Goal: Information Seeking & Learning: Learn about a topic

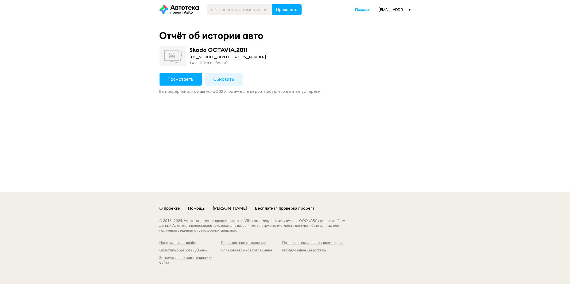
click at [179, 78] on span "Посмотреть" at bounding box center [181, 79] width 26 height 6
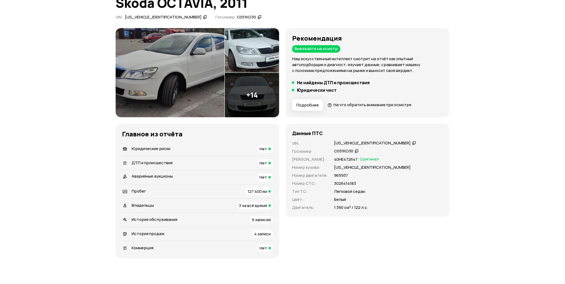
scroll to position [59, 0]
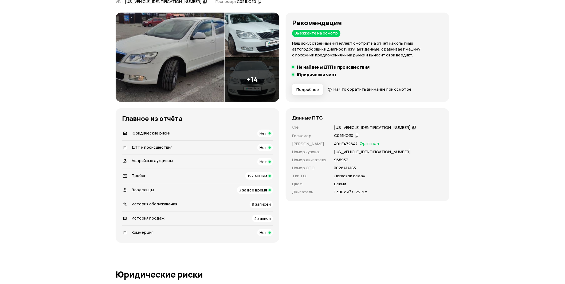
click at [163, 183] on li "Владельцы 3 за всё время" at bounding box center [197, 190] width 151 height 14
click at [134, 186] on div "Владельцы 3 за всё время" at bounding box center [197, 189] width 151 height 7
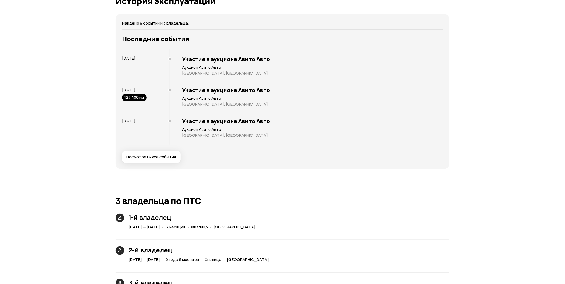
scroll to position [1148, 0]
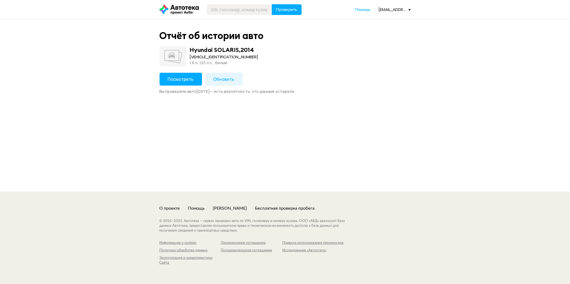
click at [174, 77] on span "Посмотреть" at bounding box center [181, 79] width 26 height 6
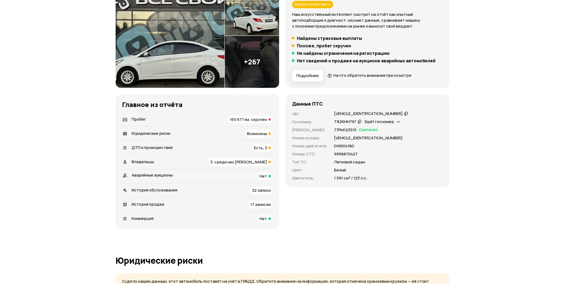
scroll to position [148, 0]
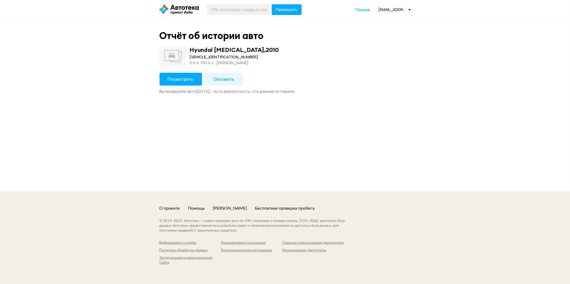
click at [161, 84] on button "Посмотреть" at bounding box center [181, 79] width 42 height 13
click at [166, 76] on button "Посмотреть" at bounding box center [181, 79] width 42 height 13
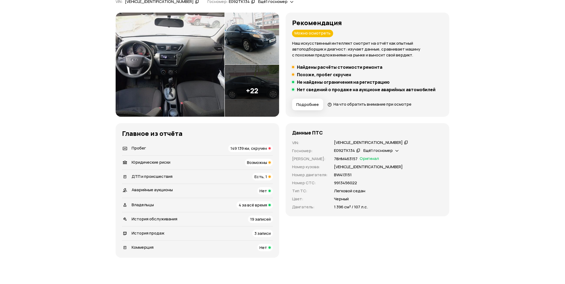
scroll to position [89, 0]
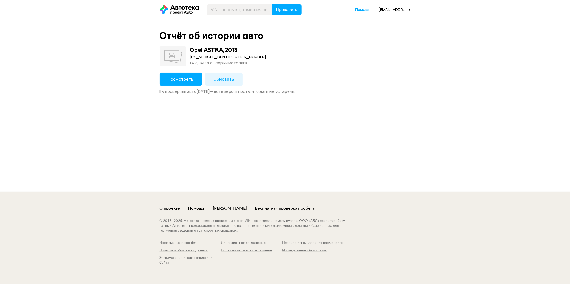
click at [163, 75] on button "Посмотреть" at bounding box center [181, 79] width 42 height 13
click at [190, 81] on span "Посмотреть" at bounding box center [181, 79] width 26 height 6
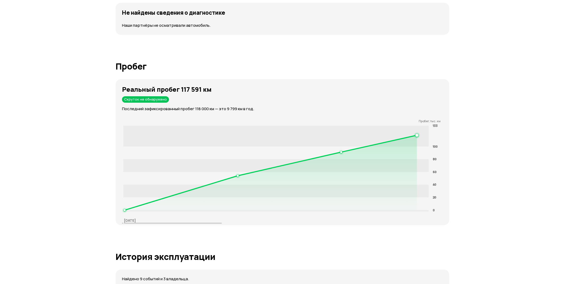
scroll to position [712, 0]
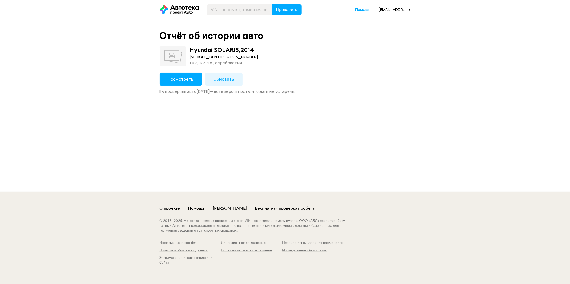
click at [175, 84] on button "Посмотреть" at bounding box center [181, 79] width 42 height 13
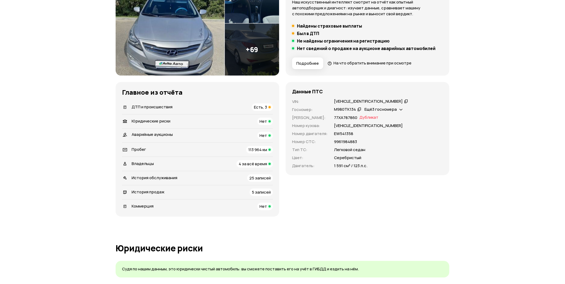
scroll to position [119, 0]
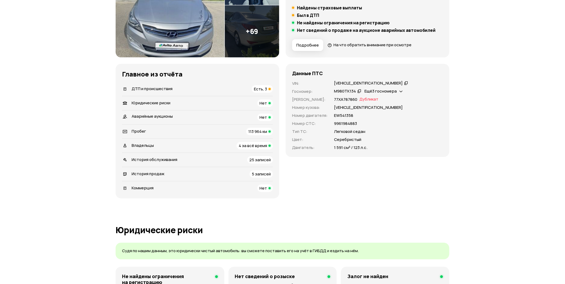
click at [201, 132] on div "Пробег 113 964 км" at bounding box center [197, 131] width 151 height 7
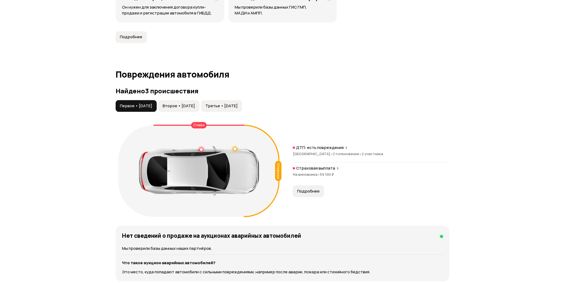
scroll to position [504, 0]
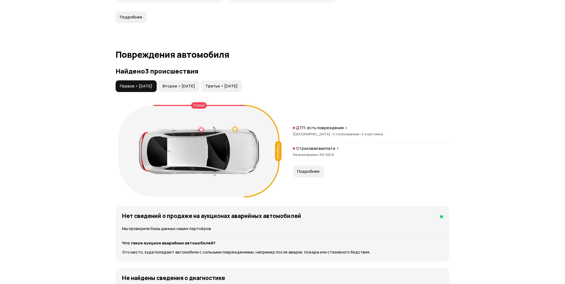
click at [310, 171] on span "Подробнее" at bounding box center [308, 171] width 22 height 5
click at [236, 129] on div at bounding box center [235, 129] width 4 height 4
click at [243, 148] on p "Лёгкие повреждения" at bounding box center [223, 151] width 41 height 6
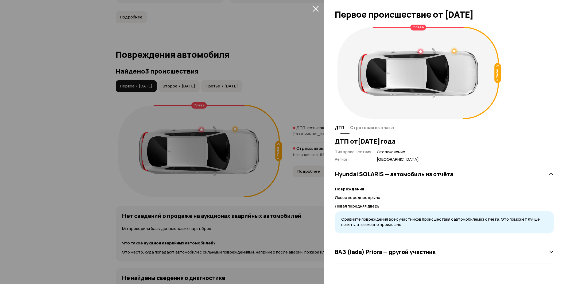
click at [375, 126] on span "Страховая выплата" at bounding box center [372, 127] width 44 height 5
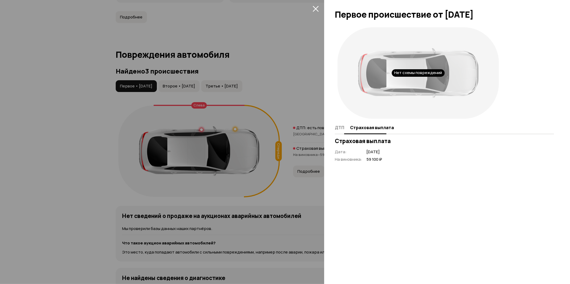
click at [343, 130] on span "ДТП" at bounding box center [339, 127] width 9 height 5
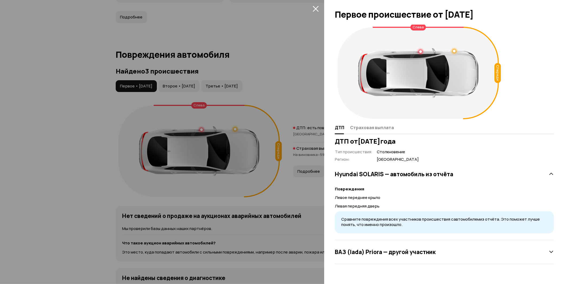
click at [309, 137] on div at bounding box center [285, 142] width 570 height 284
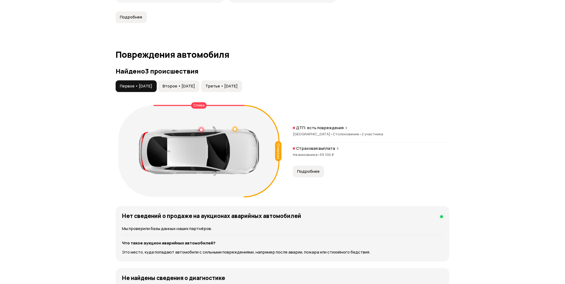
click at [201, 129] on div at bounding box center [201, 129] width 3 height 3
click at [200, 82] on button "Второе • 13 янв 2020" at bounding box center [178, 86] width 41 height 12
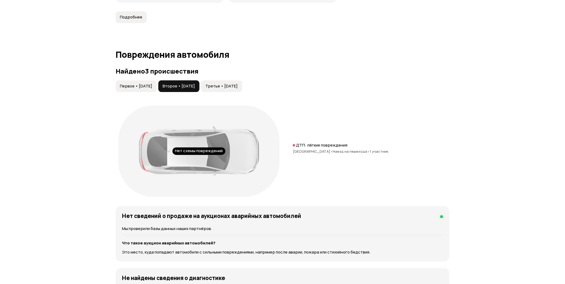
click at [238, 86] on span "Третье • 10 янв 2023" at bounding box center [222, 85] width 32 height 5
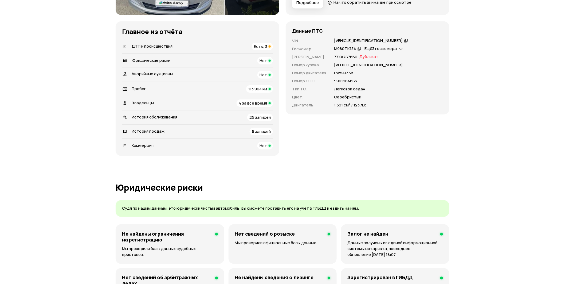
scroll to position [30, 0]
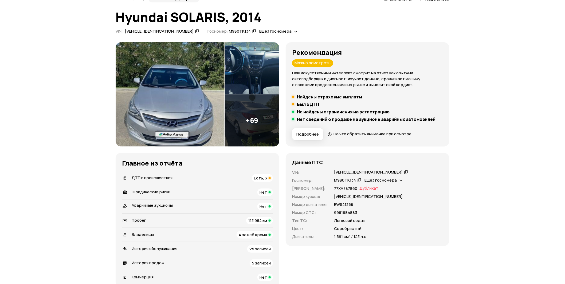
click at [259, 178] on span "Есть, 3" at bounding box center [260, 178] width 13 height 6
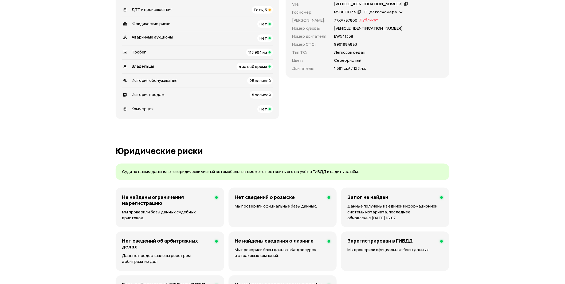
scroll to position [49, 0]
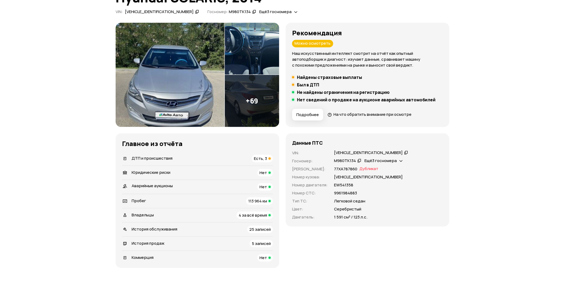
click at [156, 218] on div "Владельцы 4 за всё время" at bounding box center [197, 214] width 151 height 7
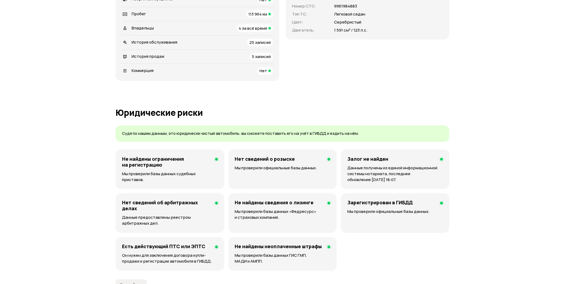
scroll to position [211, 0]
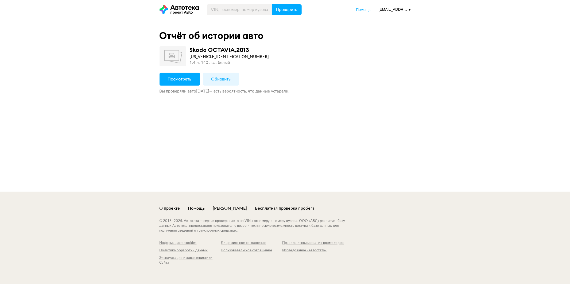
click at [173, 79] on span "Посмотреть" at bounding box center [180, 79] width 24 height 4
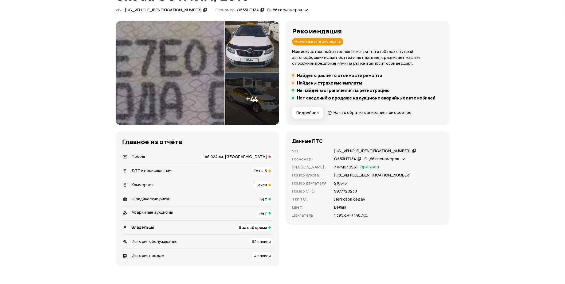
scroll to position [59, 0]
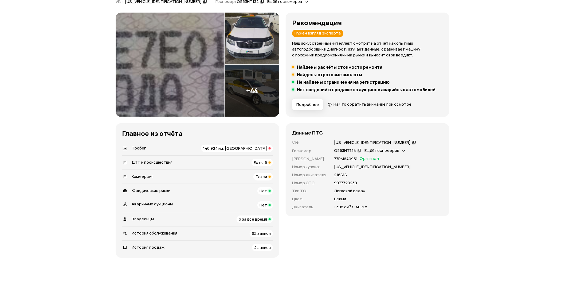
click at [243, 145] on div "146 924 км, скручен" at bounding box center [237, 148] width 72 height 7
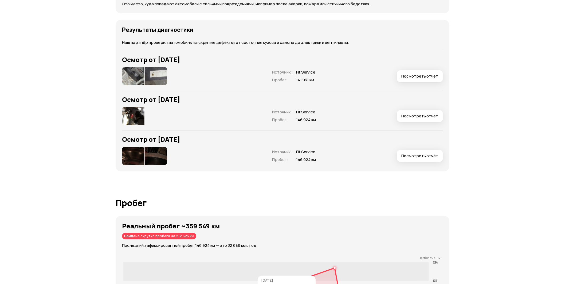
scroll to position [950, 0]
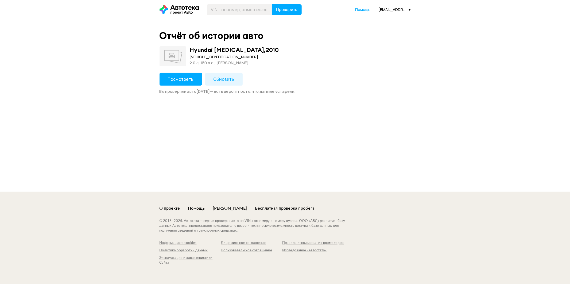
click at [185, 83] on button "Посмотреть" at bounding box center [181, 79] width 42 height 13
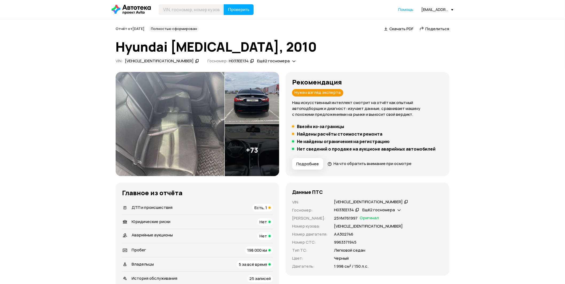
click at [191, 203] on li "ДТП и происшествия Есть, 1" at bounding box center [197, 208] width 151 height 14
click at [188, 207] on div "ДТП и происшествия Есть, 1" at bounding box center [197, 207] width 151 height 7
click at [144, 126] on img at bounding box center [170, 124] width 109 height 104
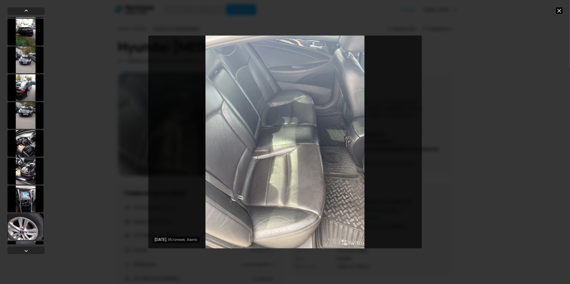
scroll to position [534, 0]
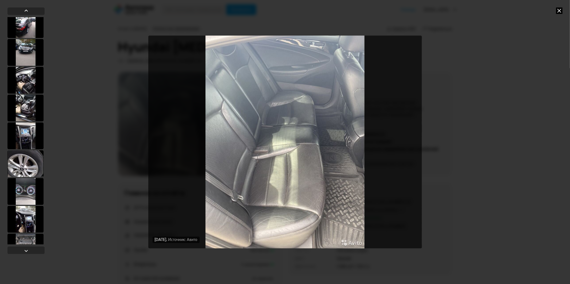
click at [30, 94] on div at bounding box center [25, 80] width 36 height 27
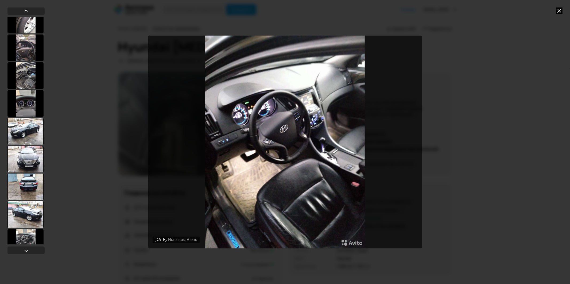
scroll to position [831, 0]
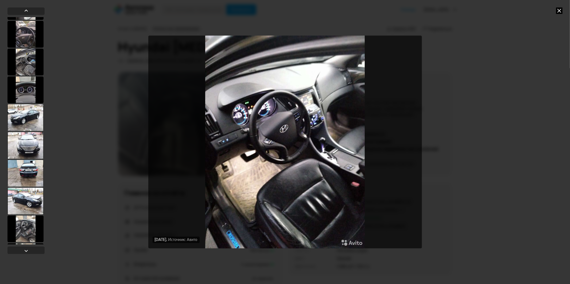
click at [25, 168] on div at bounding box center [25, 173] width 36 height 27
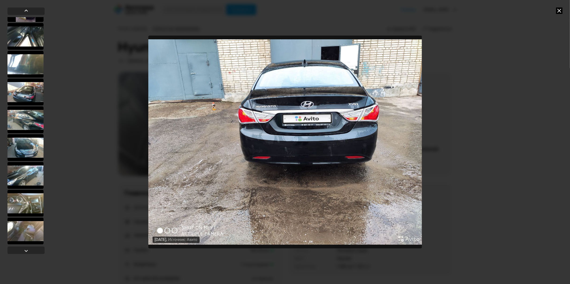
scroll to position [1246, 0]
click at [25, 95] on div at bounding box center [25, 91] width 36 height 27
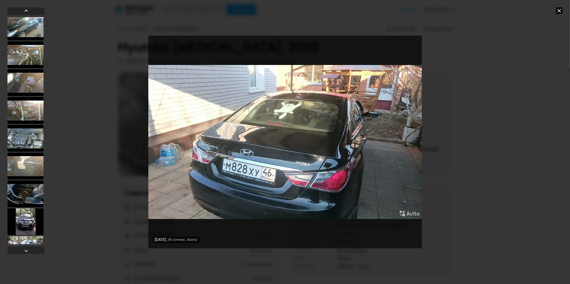
scroll to position [1483, 0]
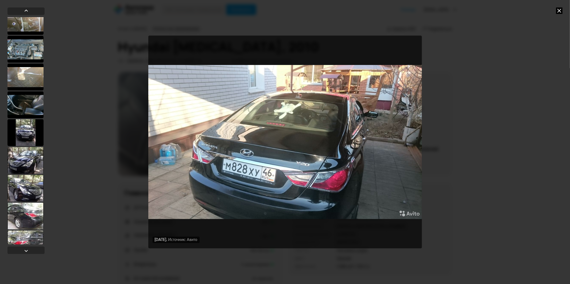
click at [23, 211] on div at bounding box center [25, 216] width 36 height 27
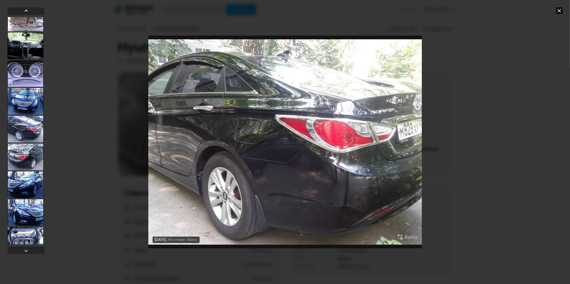
scroll to position [1779, 0]
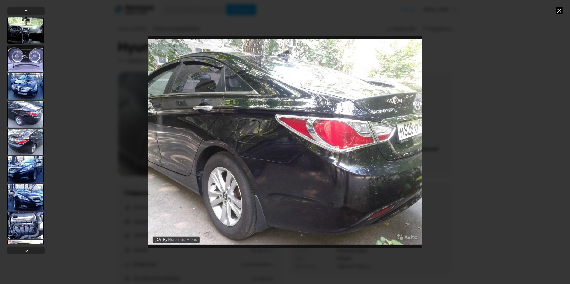
click at [31, 110] on div at bounding box center [25, 114] width 36 height 27
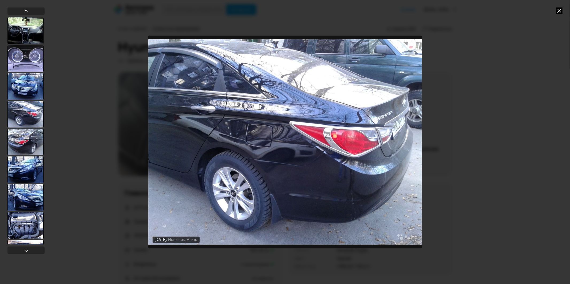
click at [32, 143] on div at bounding box center [25, 142] width 36 height 27
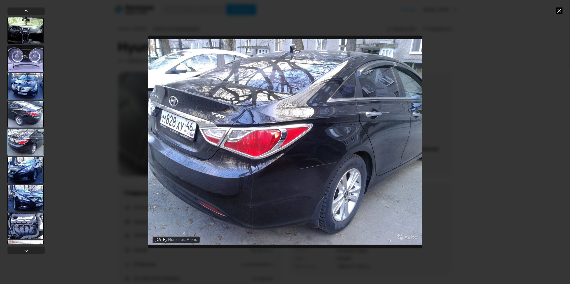
scroll to position [1885, 0]
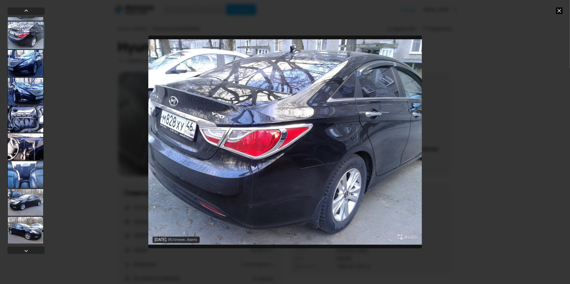
click at [30, 145] on div at bounding box center [25, 146] width 36 height 27
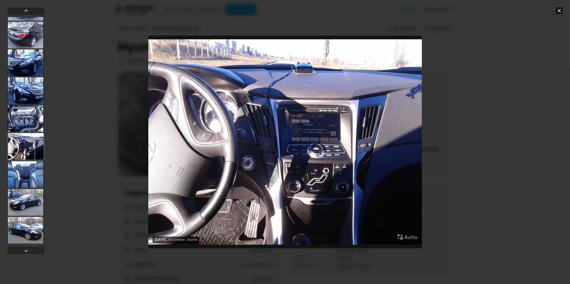
click at [472, 101] on div "5 августа 2022 года Источник: Авито 5 августа 2022 года Источник: Авито 30 сент…" at bounding box center [285, 142] width 570 height 284
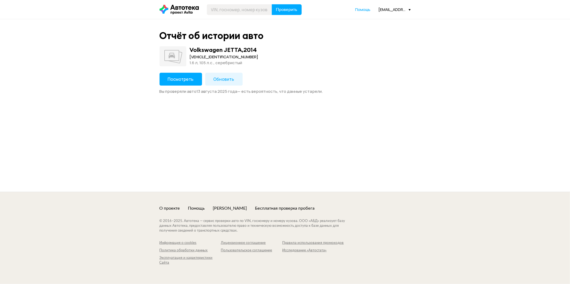
click at [181, 72] on div "Отчёт об истории авто Volkswagen JETTA , 2014 [VEHICLE_IDENTIFICATION_NUMBER] 1…" at bounding box center [285, 62] width 257 height 64
click at [182, 78] on span "Посмотреть" at bounding box center [181, 79] width 26 height 6
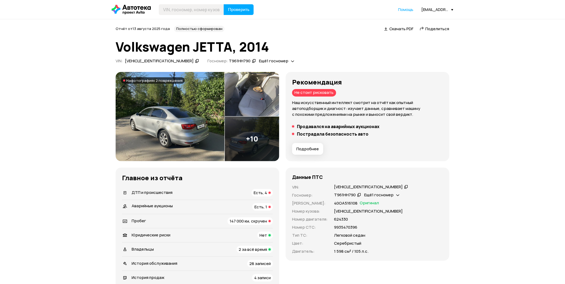
click at [230, 220] on span "147 000 км, скручен" at bounding box center [248, 221] width 37 height 6
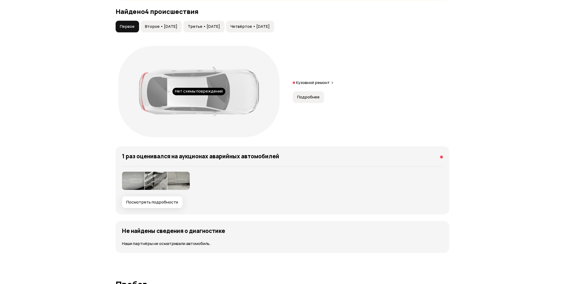
scroll to position [496, 0]
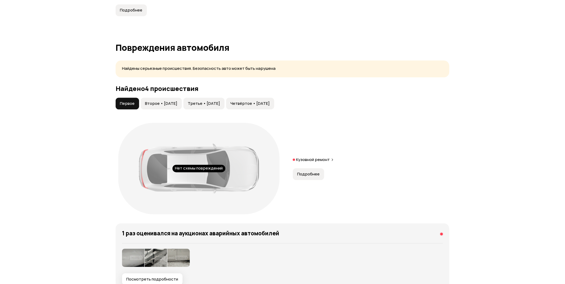
click at [304, 174] on span "Подробнее" at bounding box center [308, 173] width 22 height 5
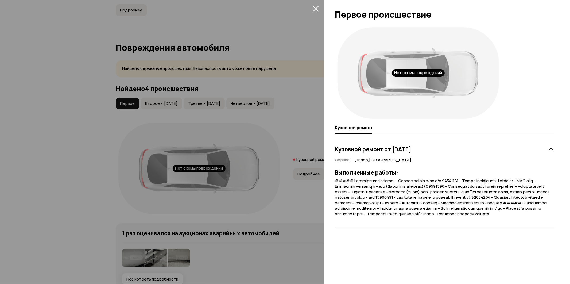
click at [244, 194] on div at bounding box center [285, 142] width 570 height 284
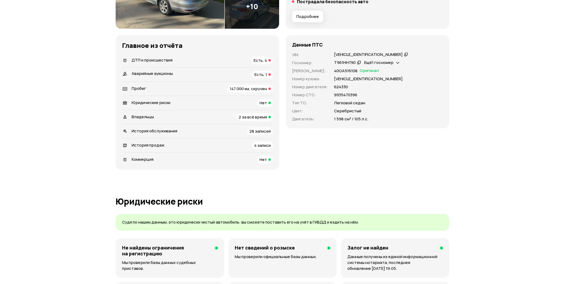
scroll to position [110, 0]
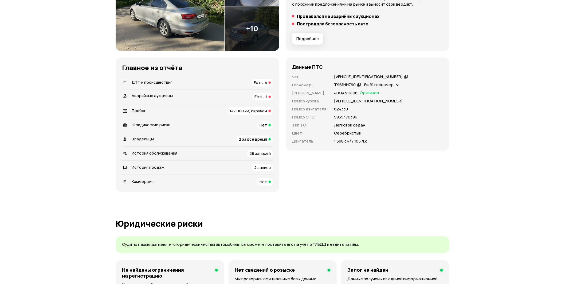
click at [193, 96] on div "Аварийные аукционы Есть, 1" at bounding box center [197, 96] width 151 height 7
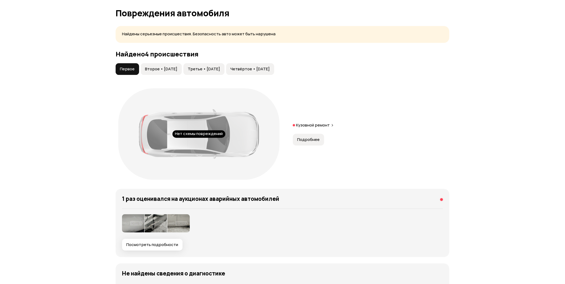
scroll to position [539, 0]
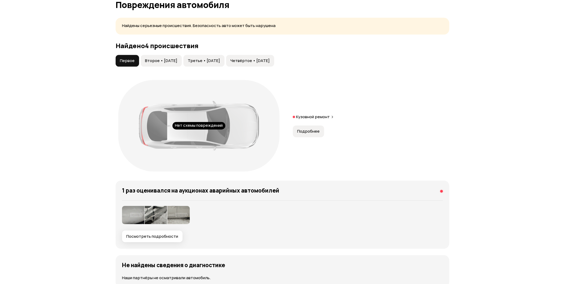
click at [304, 130] on span "Подробнее" at bounding box center [308, 131] width 22 height 5
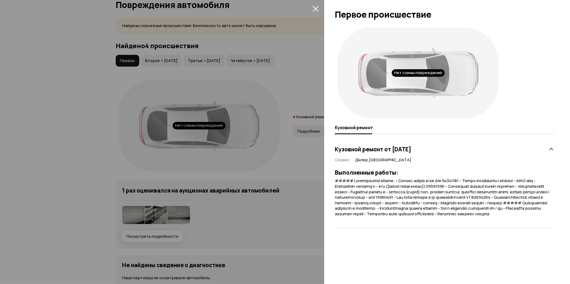
click at [278, 175] on div at bounding box center [285, 142] width 570 height 284
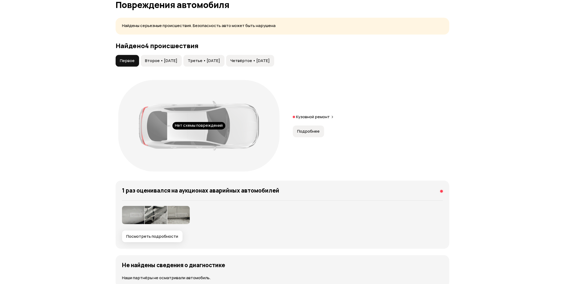
click at [139, 213] on img at bounding box center [133, 215] width 22 height 18
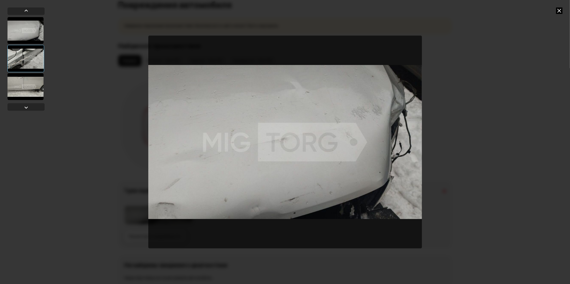
click at [529, 120] on div at bounding box center [285, 142] width 570 height 284
click at [557, 10] on icon at bounding box center [559, 10] width 6 height 6
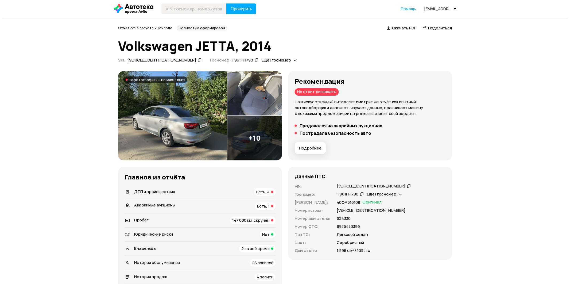
scroll to position [0, 0]
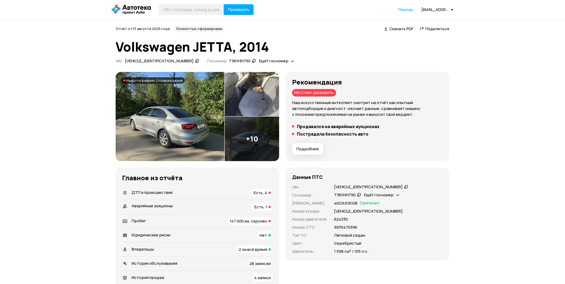
click at [236, 143] on img at bounding box center [252, 139] width 55 height 45
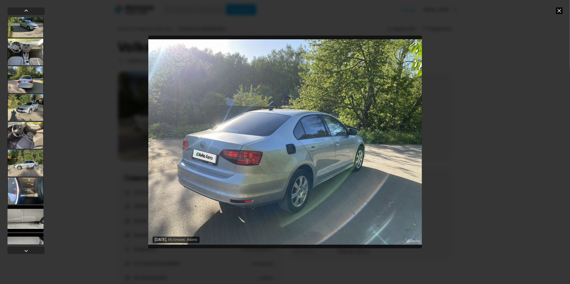
scroll to position [135, 0]
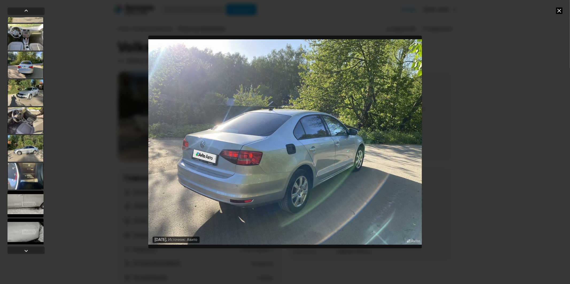
click at [28, 158] on div at bounding box center [25, 148] width 36 height 27
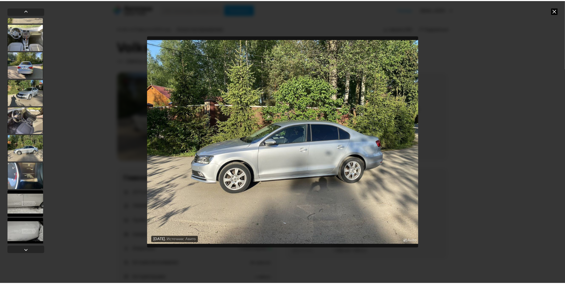
scroll to position [104, 0]
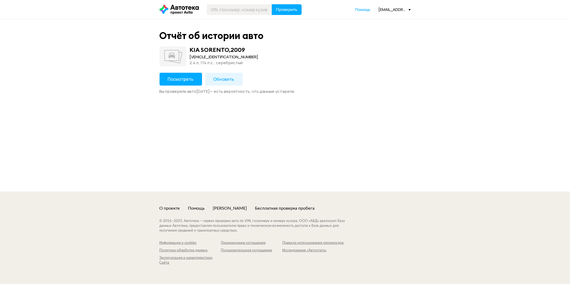
click at [169, 81] on span "Посмотреть" at bounding box center [181, 79] width 26 height 6
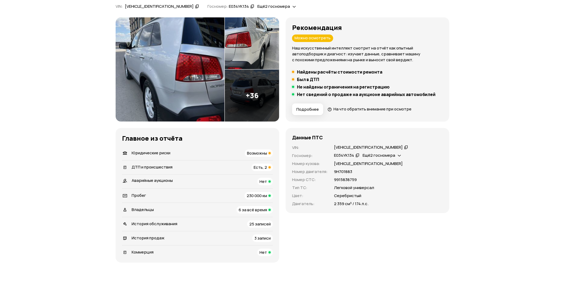
scroll to position [59, 0]
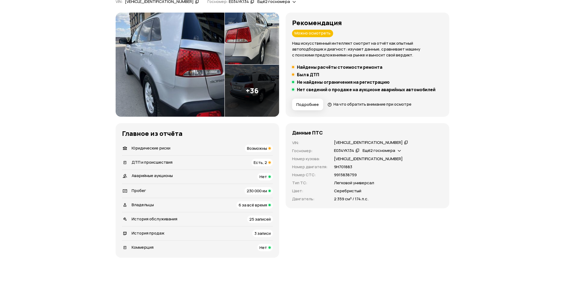
click at [211, 146] on div "Юридические риски Возможны" at bounding box center [197, 148] width 151 height 7
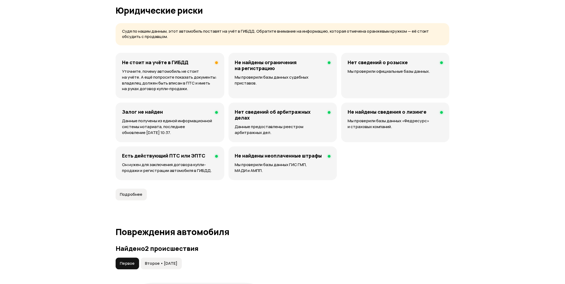
scroll to position [344, 0]
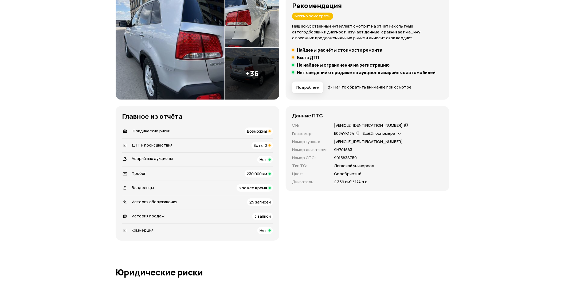
click at [214, 145] on div "ДТП и происшествия Есть, 2" at bounding box center [197, 145] width 151 height 7
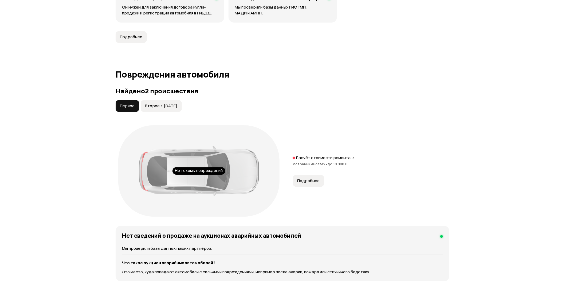
scroll to position [565, 0]
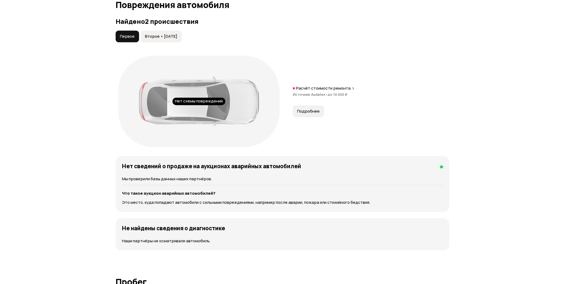
click at [309, 111] on span "Подробнее" at bounding box center [308, 110] width 22 height 5
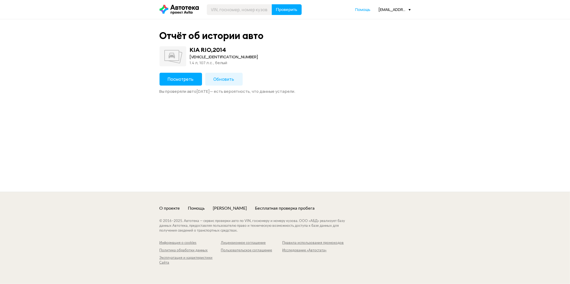
click at [195, 83] on button "Посмотреть" at bounding box center [181, 79] width 42 height 13
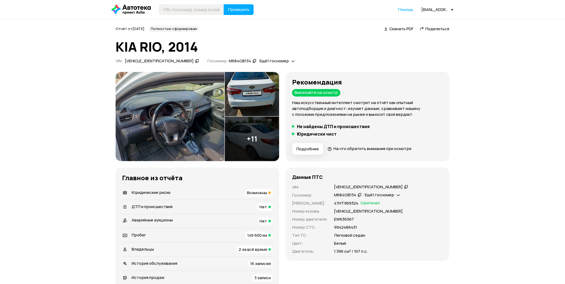
click at [208, 194] on div "Юридические риски Возможны" at bounding box center [197, 192] width 151 height 7
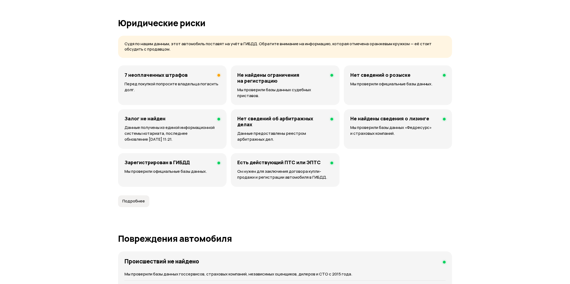
scroll to position [329, 0]
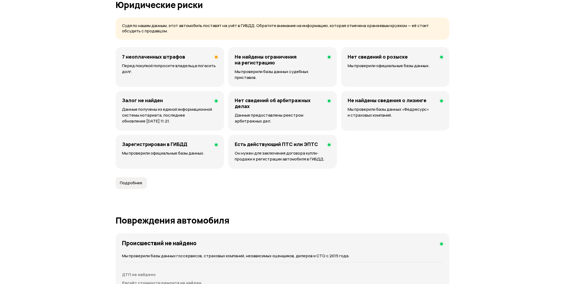
click at [199, 61] on div "7 неоплаченных штрафов Перед покупкой попросите владельца погасить долг." at bounding box center [170, 67] width 108 height 40
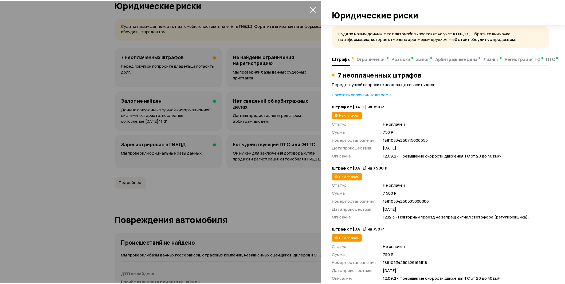
scroll to position [0, 0]
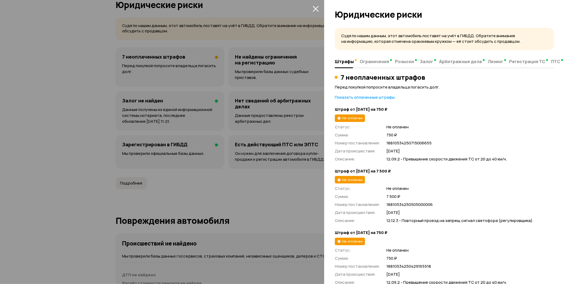
click at [369, 62] on span "Ограничения" at bounding box center [374, 61] width 29 height 5
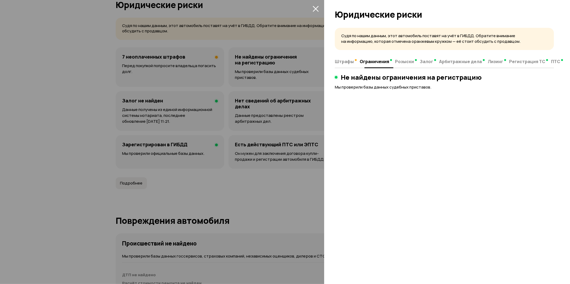
drag, startPoint x: 405, startPoint y: 60, endPoint x: 388, endPoint y: 62, distance: 17.2
click at [404, 60] on span "Розыски" at bounding box center [404, 61] width 19 height 5
click at [290, 41] on div at bounding box center [285, 142] width 570 height 284
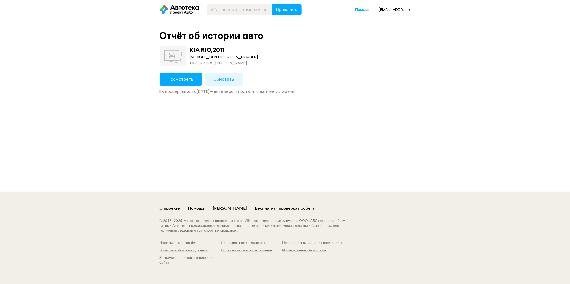
click at [177, 79] on span "Посмотреть" at bounding box center [181, 79] width 26 height 6
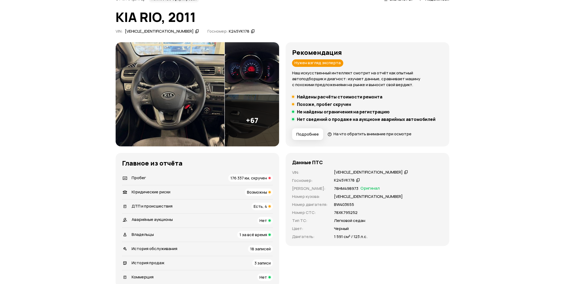
click at [251, 179] on span "176 337 км, скручен" at bounding box center [249, 178] width 37 height 6
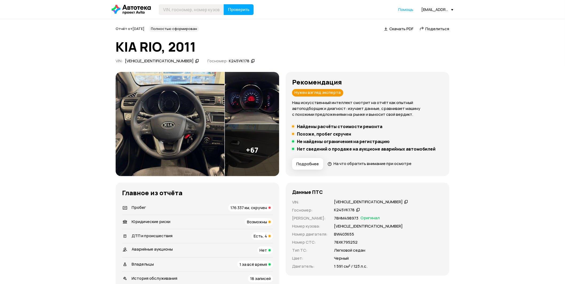
click at [254, 218] on div "Возможны" at bounding box center [259, 221] width 28 height 7
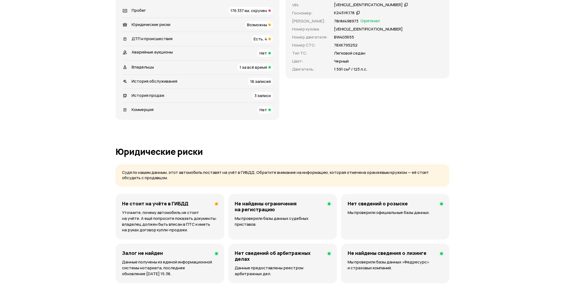
scroll to position [195, 0]
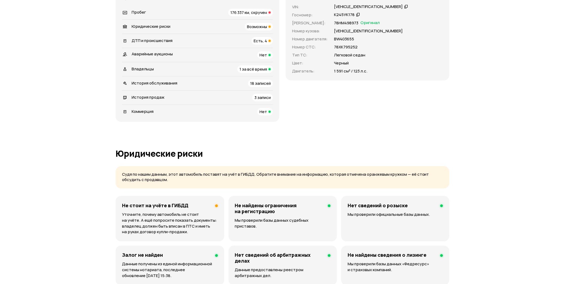
click at [180, 38] on div "ДТП и происшествия Есть, 4" at bounding box center [197, 40] width 151 height 7
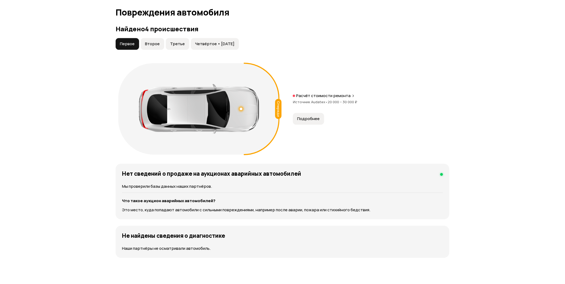
scroll to position [565, 0]
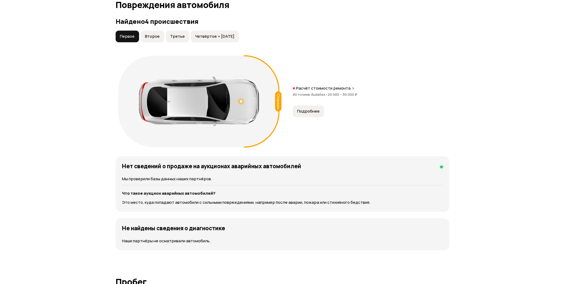
click at [142, 35] on button "Второе" at bounding box center [153, 36] width 24 height 12
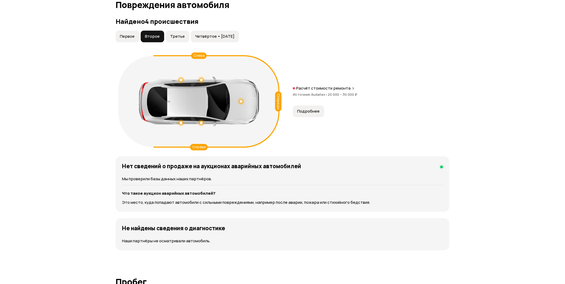
click at [174, 37] on span "Третье" at bounding box center [177, 36] width 15 height 5
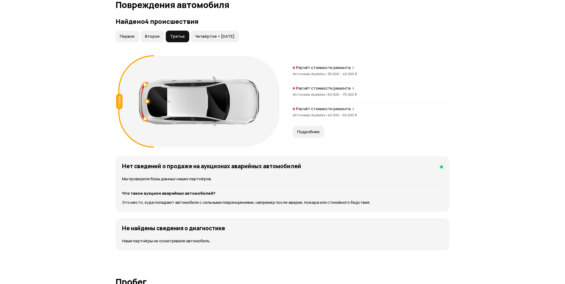
click at [205, 34] on span "Четвёртое • 12 апр 2022" at bounding box center [214, 36] width 39 height 5
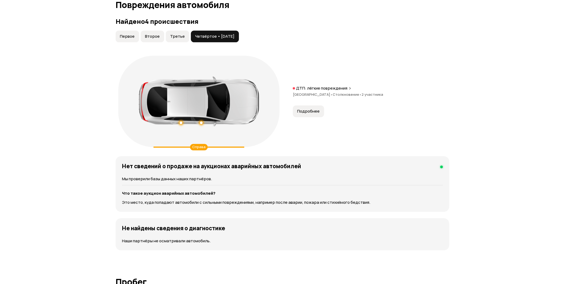
click at [309, 110] on span "Подробнее" at bounding box center [308, 110] width 22 height 5
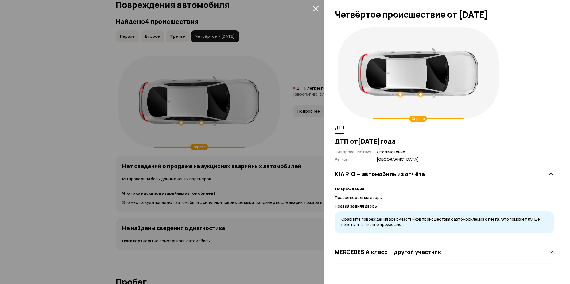
click at [303, 164] on div at bounding box center [285, 142] width 570 height 284
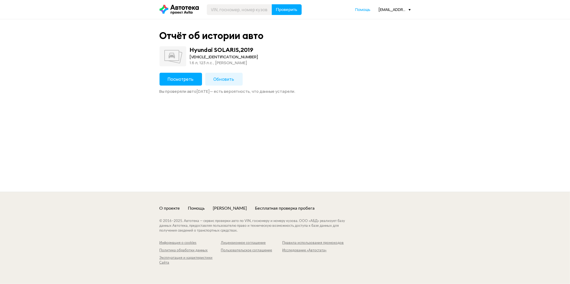
click at [184, 79] on span "Посмотреть" at bounding box center [181, 79] width 26 height 6
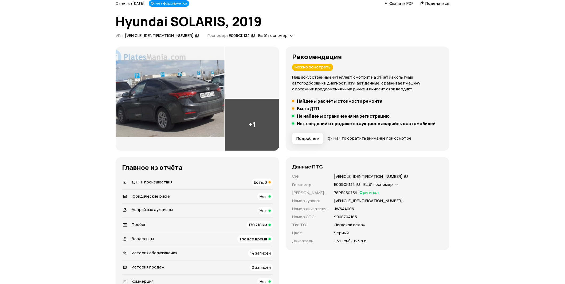
scroll to position [59, 0]
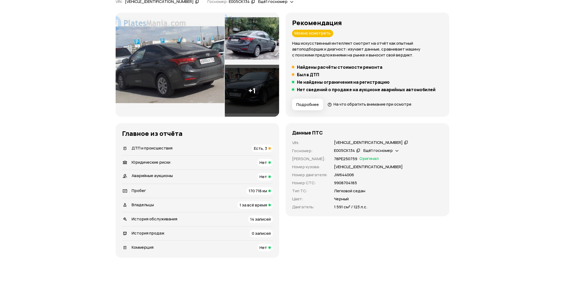
click at [257, 151] on div "Есть, 3" at bounding box center [262, 148] width 21 height 7
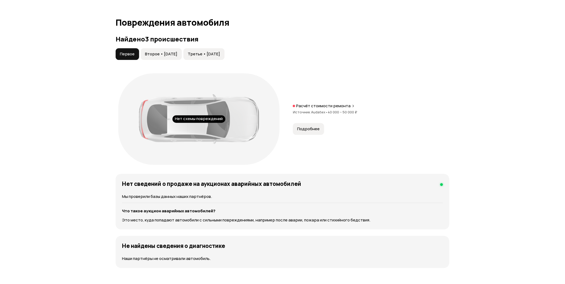
scroll to position [554, 0]
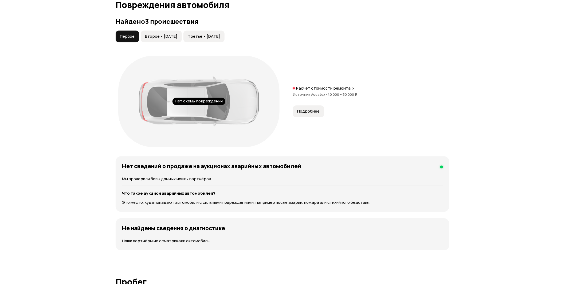
click at [148, 38] on span "Второе • [DATE]" at bounding box center [161, 36] width 32 height 5
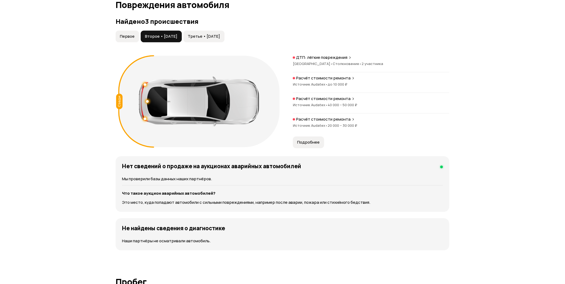
click at [207, 37] on span "Третье • [DATE]" at bounding box center [204, 36] width 32 height 5
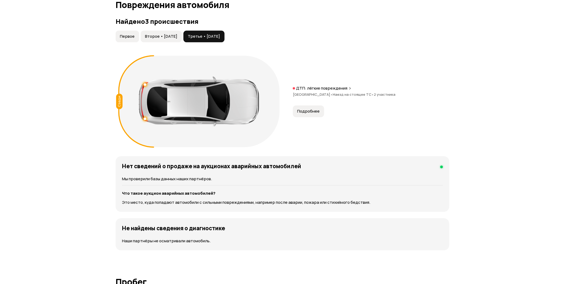
click at [162, 39] on button "Второе • [DATE]" at bounding box center [161, 36] width 41 height 12
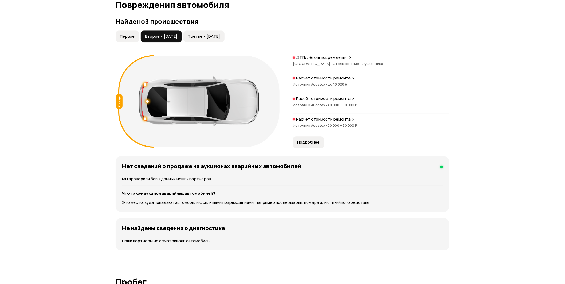
click at [204, 38] on span "Третье • [DATE]" at bounding box center [204, 36] width 32 height 5
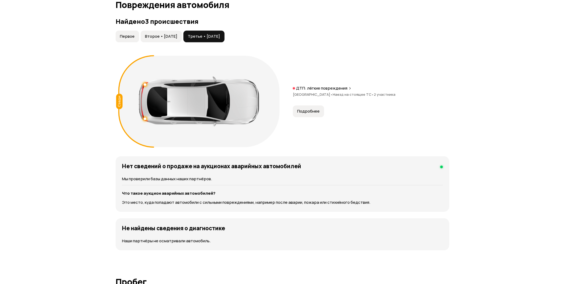
click at [174, 33] on button "Второе • [DATE]" at bounding box center [161, 36] width 41 height 12
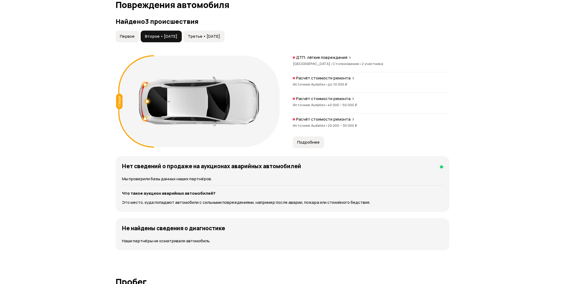
click at [116, 37] on button "Первое" at bounding box center [128, 36] width 24 height 12
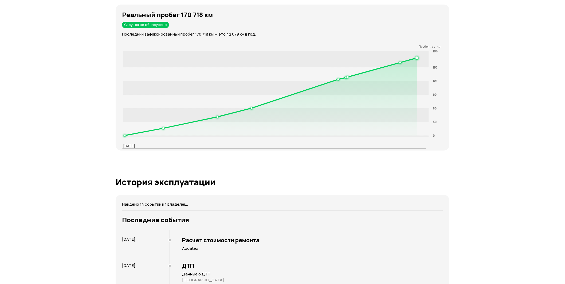
scroll to position [791, 0]
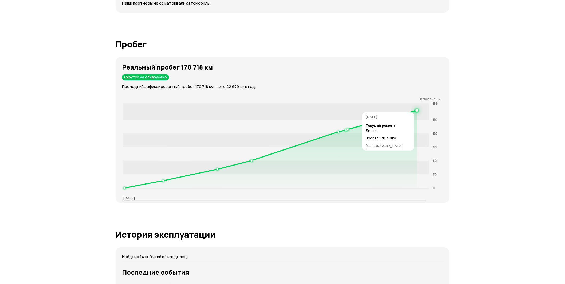
click at [416, 111] on icon "0 30 60 90 120 150 186" at bounding box center [284, 146] width 324 height 90
click at [417, 110] on icon "0 30 60 90 120 150 186" at bounding box center [284, 146] width 324 height 90
click at [407, 130] on icon at bounding box center [271, 148] width 293 height 77
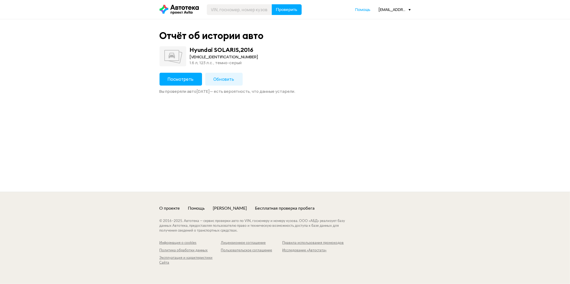
click at [196, 75] on button "Посмотреть" at bounding box center [181, 79] width 42 height 13
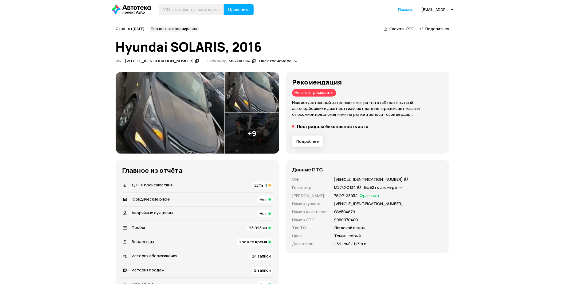
click at [200, 110] on img at bounding box center [170, 113] width 109 height 82
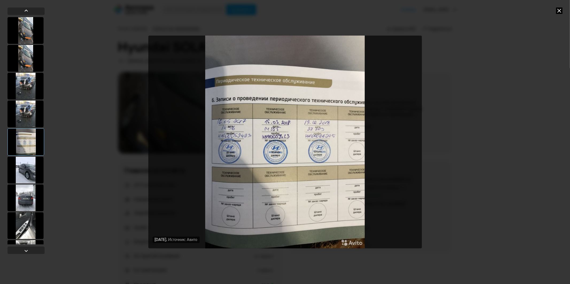
click at [561, 10] on icon at bounding box center [559, 10] width 6 height 6
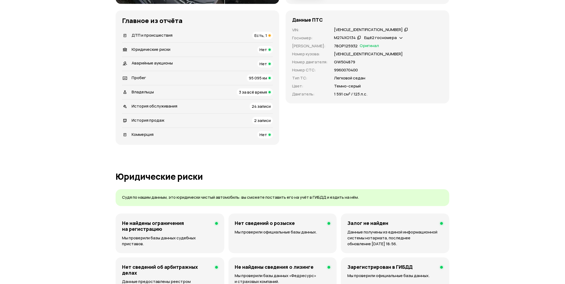
scroll to position [59, 0]
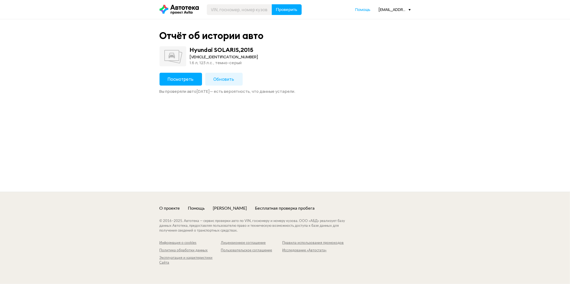
click at [185, 79] on span "Посмотреть" at bounding box center [181, 79] width 26 height 6
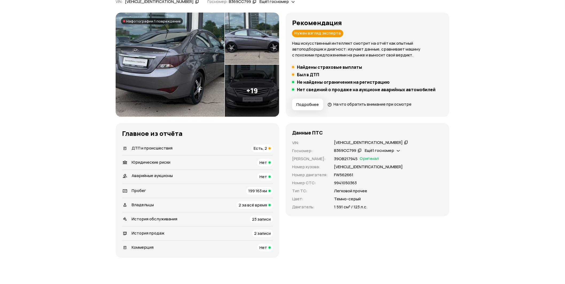
click at [195, 190] on div "Пробег 199 163 км" at bounding box center [197, 190] width 151 height 7
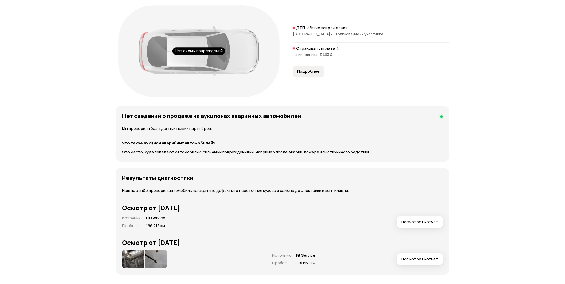
scroll to position [697, 0]
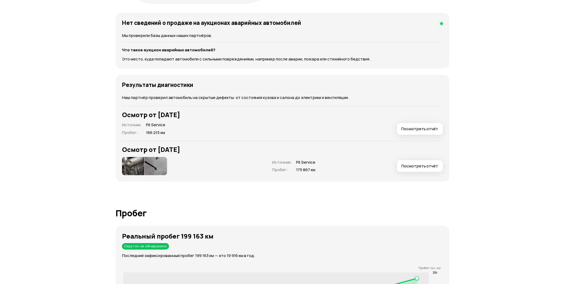
click at [135, 165] on img at bounding box center [133, 166] width 22 height 18
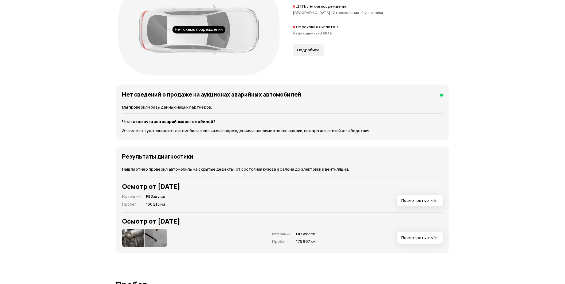
scroll to position [638, 0]
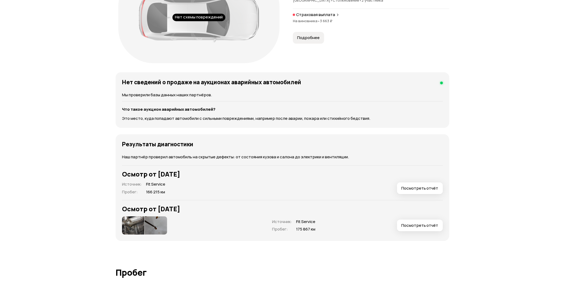
click at [429, 227] on span "Посмотреть отчёт" at bounding box center [420, 225] width 37 height 5
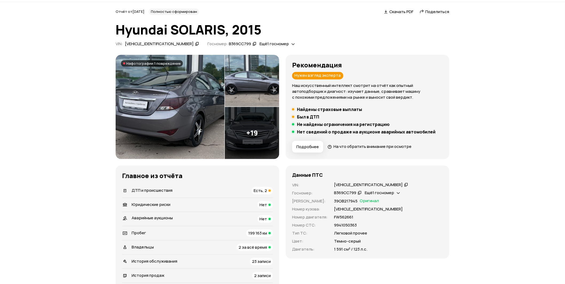
scroll to position [14, 0]
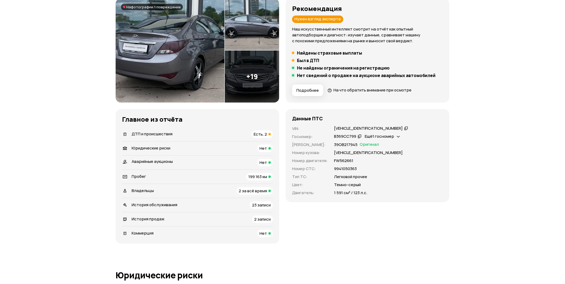
click at [206, 132] on div "ДТП и происшествия Есть, 2" at bounding box center [197, 133] width 151 height 7
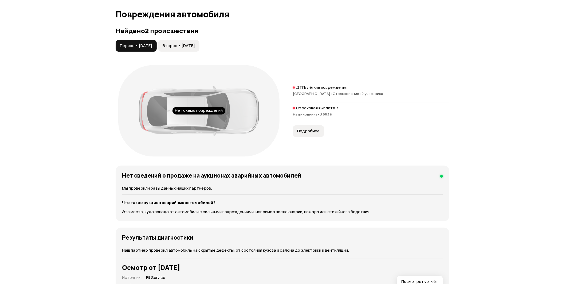
scroll to position [554, 0]
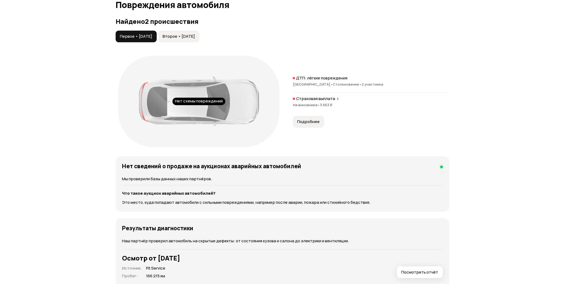
click at [195, 34] on span "Второе • [DATE]" at bounding box center [179, 36] width 32 height 5
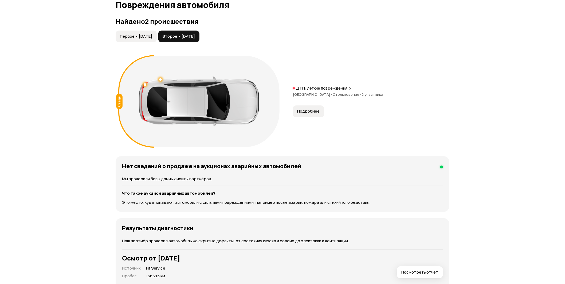
drag, startPoint x: 127, startPoint y: 38, endPoint x: 143, endPoint y: 25, distance: 20.9
click at [127, 38] on span "Первое • 12 окт 2016" at bounding box center [136, 36] width 32 height 5
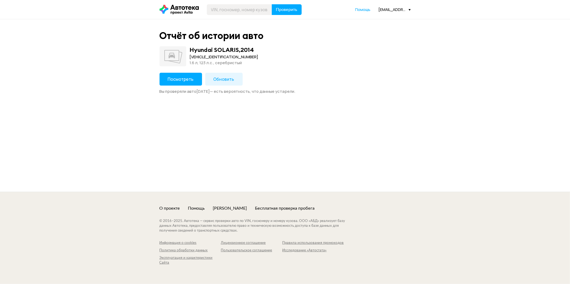
click at [196, 75] on button "Посмотреть" at bounding box center [181, 79] width 42 height 13
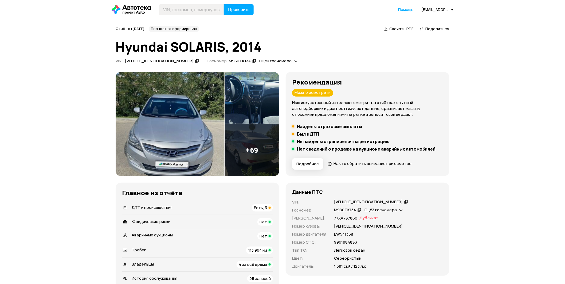
scroll to position [30, 0]
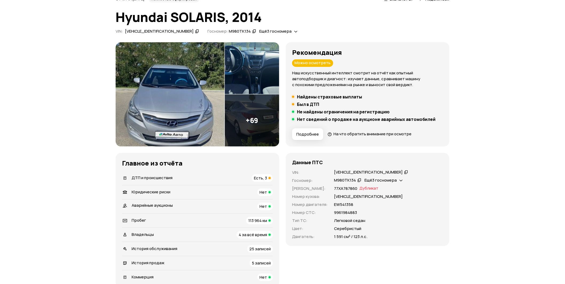
click at [251, 179] on div "ДТП и происшествия Есть, 3" at bounding box center [197, 177] width 151 height 7
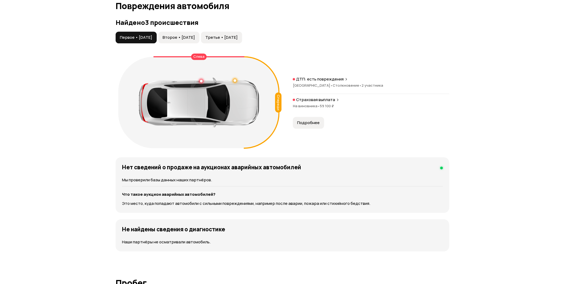
scroll to position [554, 0]
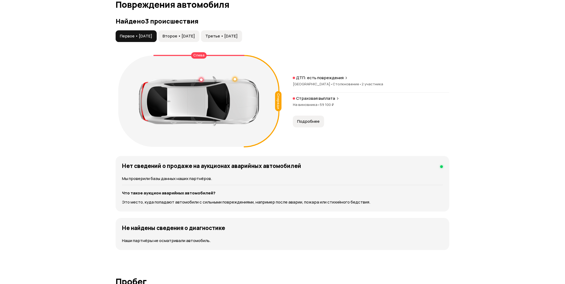
click at [195, 34] on span "Второе • 13 янв 2020" at bounding box center [179, 35] width 32 height 5
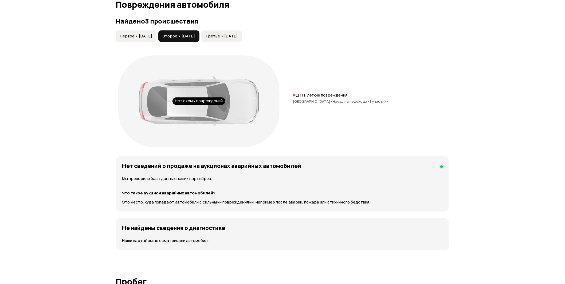
click at [227, 34] on span "Третье • 10 янв 2023" at bounding box center [222, 35] width 32 height 5
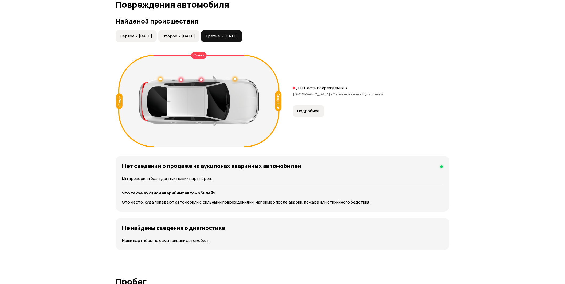
click at [152, 35] on span "Первое • 20 мар 2018" at bounding box center [136, 35] width 32 height 5
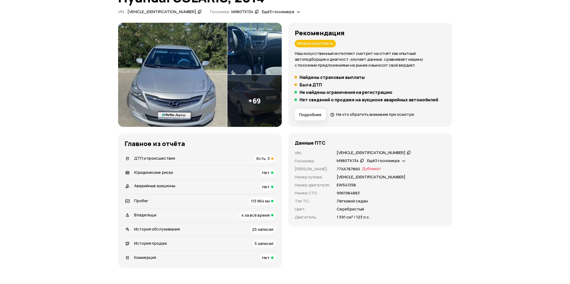
scroll to position [0, 0]
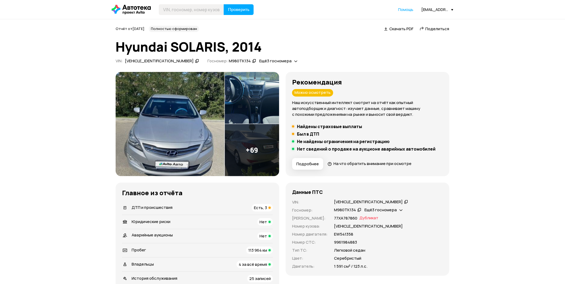
drag, startPoint x: 255, startPoint y: 156, endPoint x: 252, endPoint y: 153, distance: 4.4
click at [253, 154] on img at bounding box center [252, 150] width 55 height 52
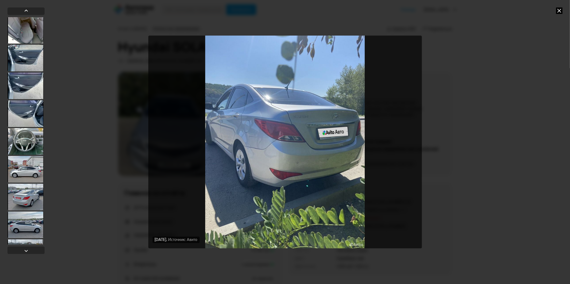
scroll to position [594, 0]
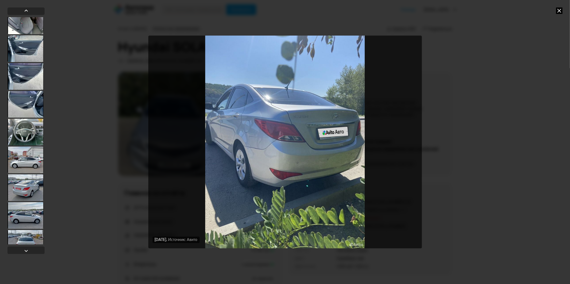
click at [34, 156] on div at bounding box center [25, 159] width 36 height 27
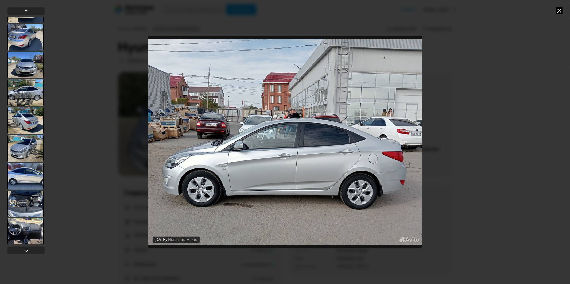
scroll to position [1662, 0]
click at [38, 151] on div at bounding box center [25, 147] width 36 height 27
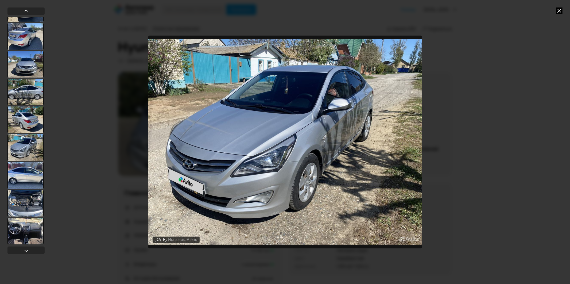
scroll to position [1661, 0]
click at [30, 124] on div at bounding box center [25, 120] width 36 height 27
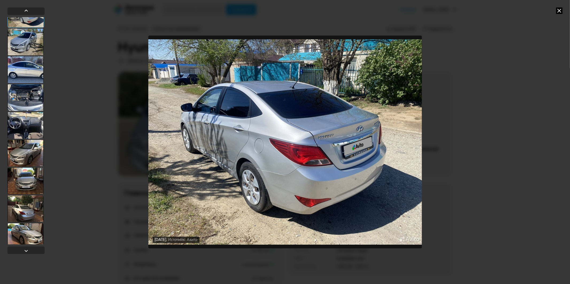
scroll to position [1774, 0]
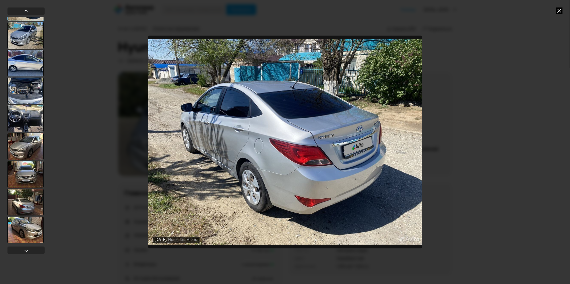
click at [34, 141] on div at bounding box center [25, 146] width 36 height 27
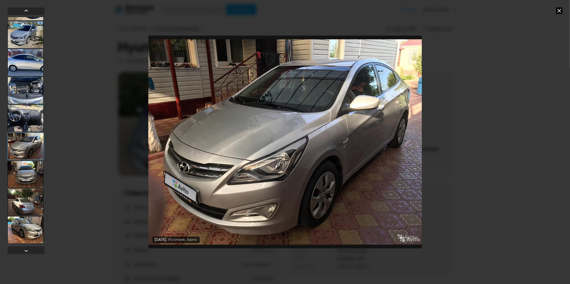
click at [25, 170] on div at bounding box center [25, 174] width 36 height 27
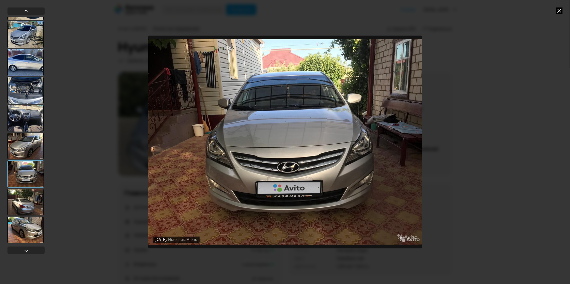
click at [31, 195] on div at bounding box center [25, 202] width 36 height 27
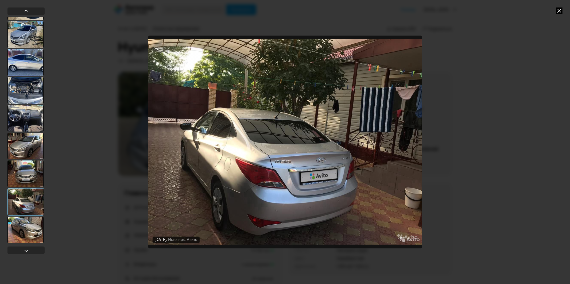
click at [32, 226] on div at bounding box center [25, 229] width 36 height 27
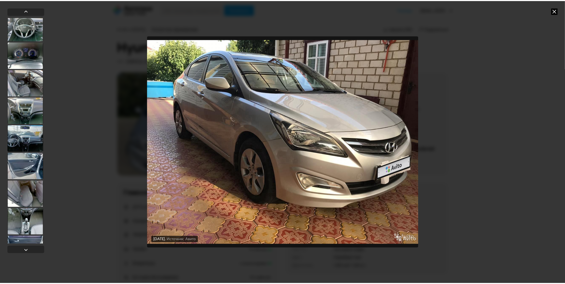
scroll to position [1329, 0]
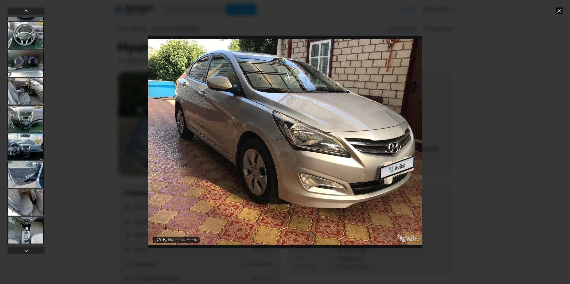
drag, startPoint x: 30, startPoint y: 228, endPoint x: 31, endPoint y: 224, distance: 4.3
click at [30, 227] on div at bounding box center [25, 230] width 36 height 27
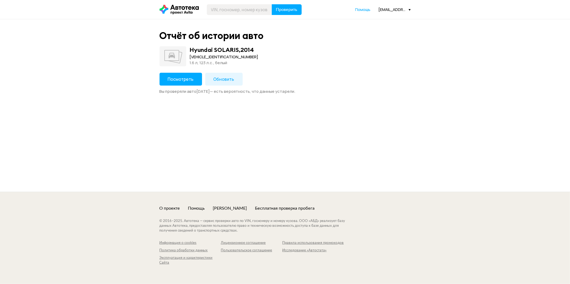
click at [168, 75] on button "Посмотреть" at bounding box center [181, 79] width 42 height 13
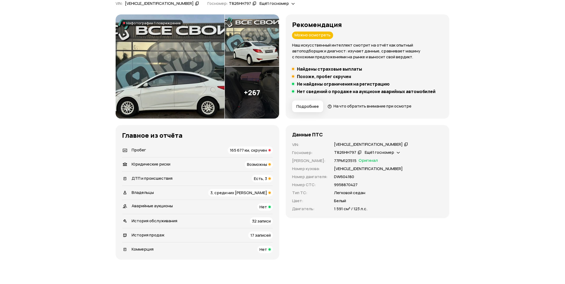
scroll to position [59, 0]
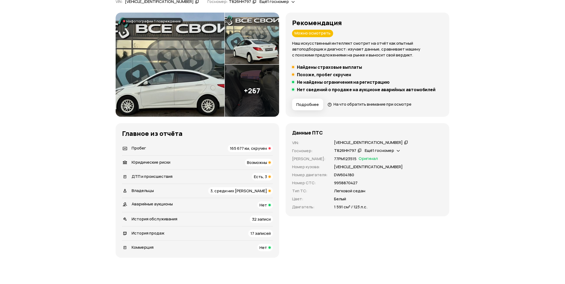
click at [253, 147] on span "165 677 км, скручен" at bounding box center [248, 148] width 37 height 6
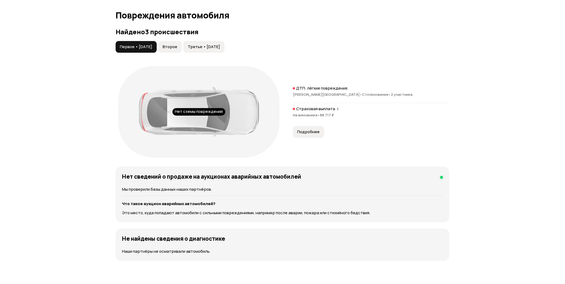
scroll to position [486, 0]
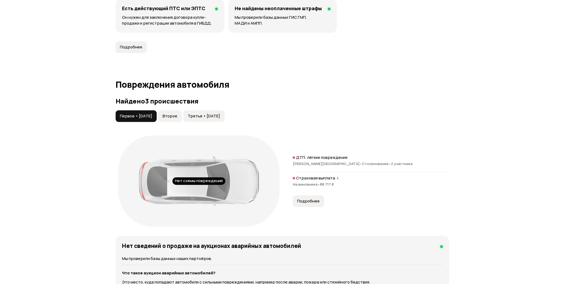
click at [177, 116] on span "Второе" at bounding box center [170, 115] width 15 height 5
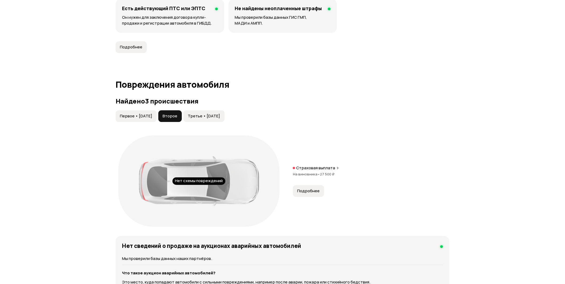
click at [203, 111] on button "Третье • 17 авг 2021" at bounding box center [204, 116] width 41 height 12
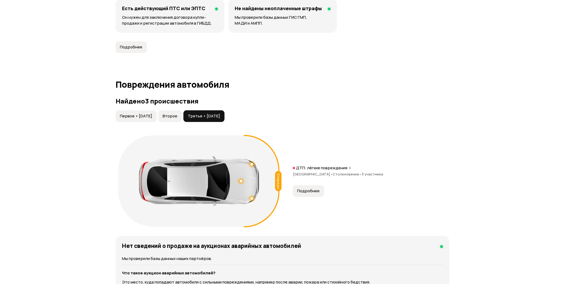
click at [172, 110] on div "Найдено 3 происшествия Первое • 05 ноя 2017 Второе Третье • 17 авг 2021 Спереди…" at bounding box center [283, 163] width 334 height 132
click at [167, 111] on button "Второе" at bounding box center [170, 116] width 24 height 12
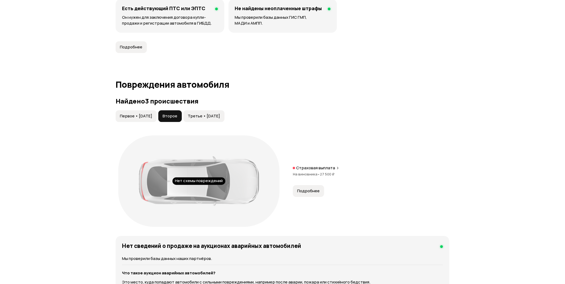
click at [148, 116] on span "Первое • 05 ноя 2017" at bounding box center [136, 115] width 32 height 5
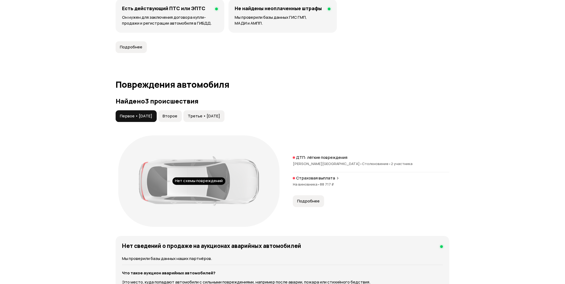
click at [220, 114] on span "Третье • 17 авг 2021" at bounding box center [204, 115] width 32 height 5
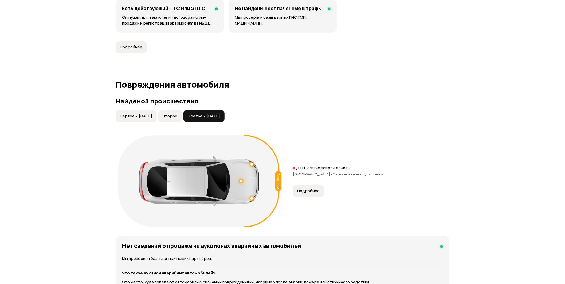
click at [301, 186] on button "Подробнее" at bounding box center [308, 191] width 31 height 12
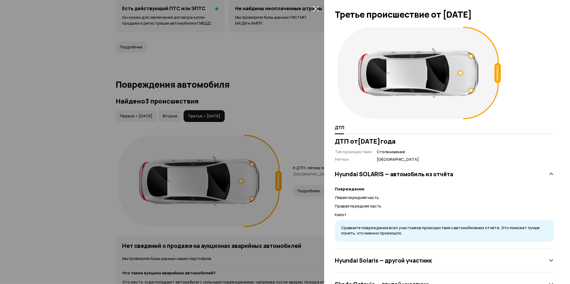
click at [275, 120] on div at bounding box center [285, 142] width 570 height 284
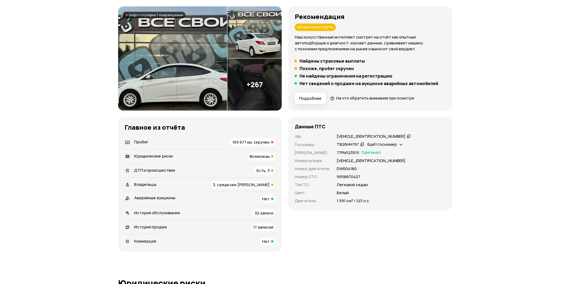
scroll to position [0, 0]
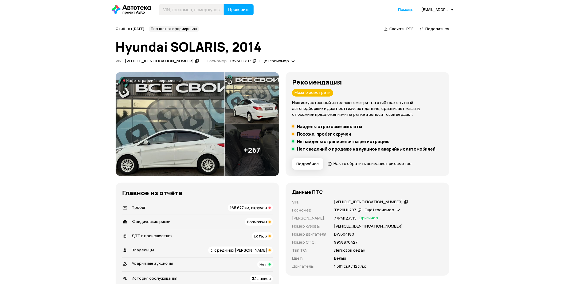
click at [253, 164] on img at bounding box center [252, 150] width 55 height 52
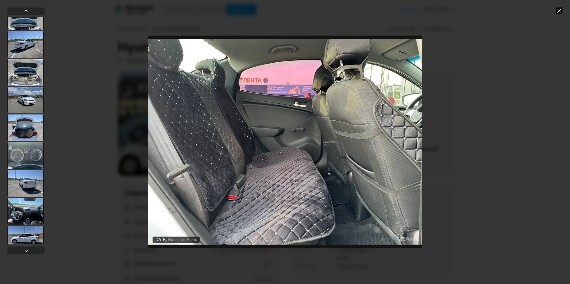
scroll to position [267, 0]
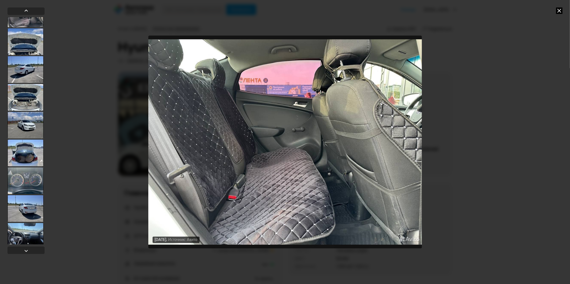
click at [27, 106] on div at bounding box center [25, 97] width 36 height 27
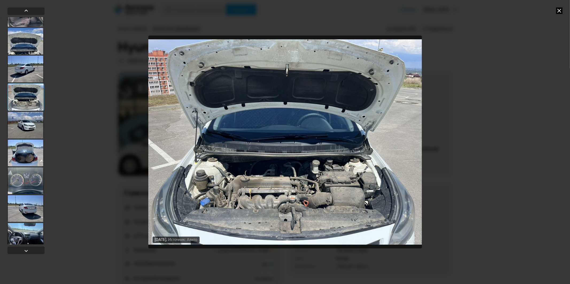
scroll to position [266, 0]
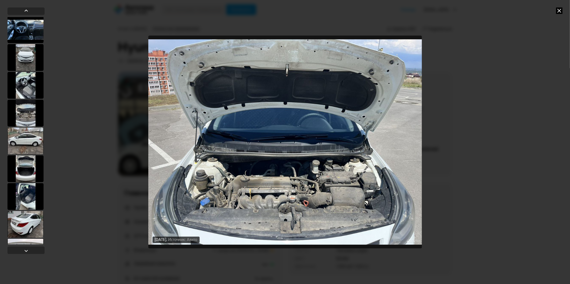
click at [25, 57] on div at bounding box center [25, 57] width 36 height 27
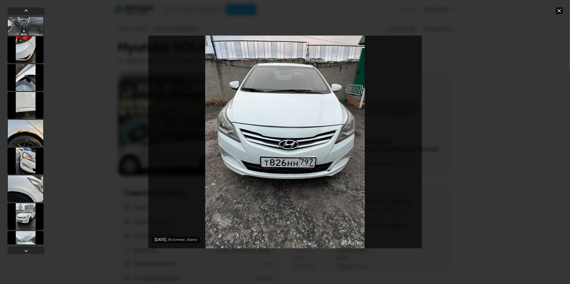
scroll to position [5492, 0]
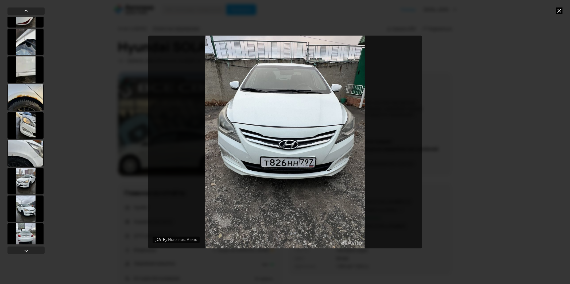
click at [23, 76] on div at bounding box center [25, 69] width 36 height 27
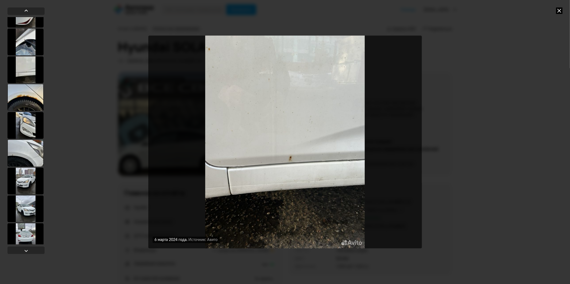
click at [30, 92] on div at bounding box center [25, 97] width 36 height 27
click at [23, 95] on div at bounding box center [25, 98] width 36 height 27
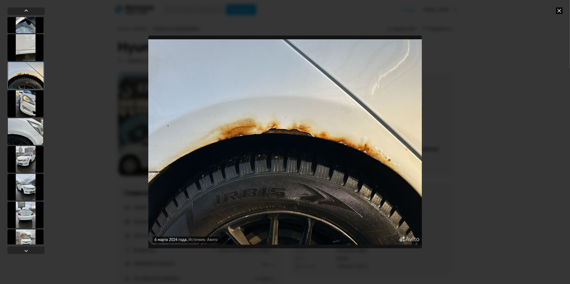
scroll to position [5580, 0]
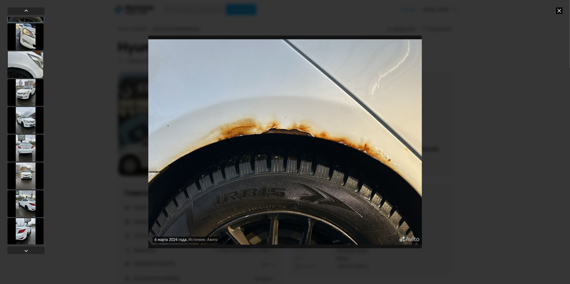
click at [31, 118] on div at bounding box center [25, 120] width 36 height 27
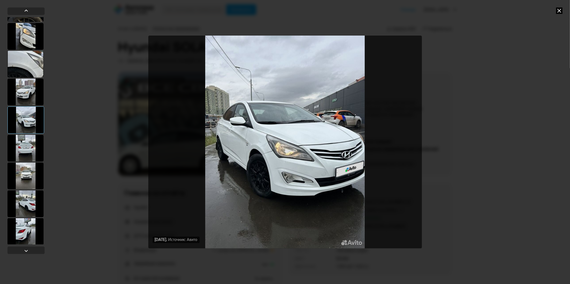
scroll to position [5610, 0]
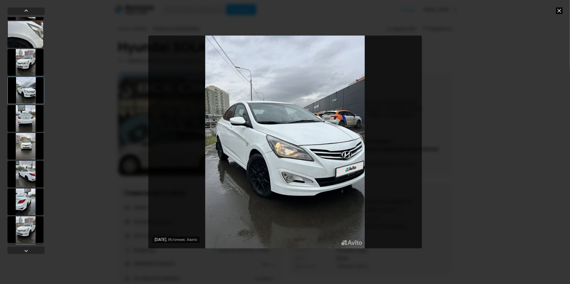
click at [29, 142] on div at bounding box center [25, 146] width 36 height 27
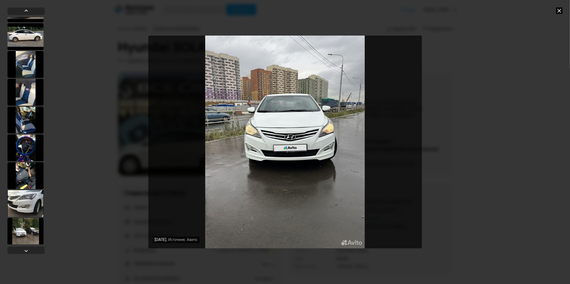
scroll to position [7277, 0]
click at [31, 138] on div at bounding box center [25, 147] width 36 height 27
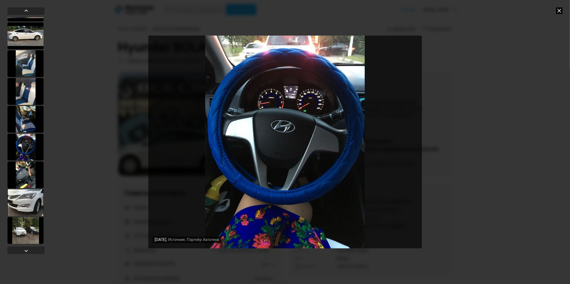
scroll to position [7276, 0]
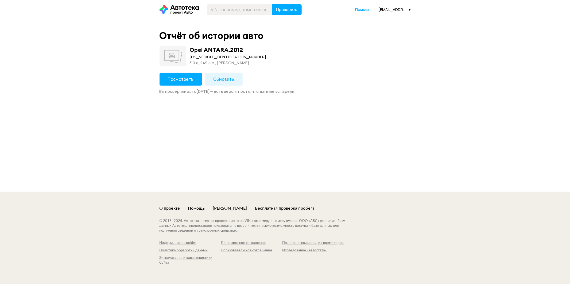
click at [186, 82] on button "Посмотреть" at bounding box center [181, 79] width 42 height 13
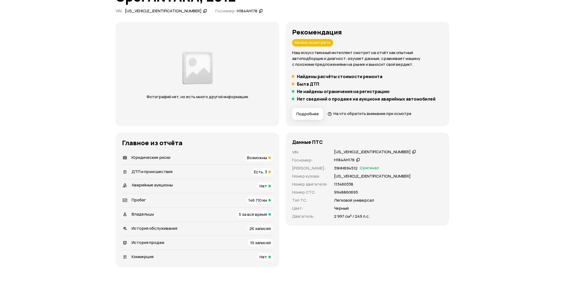
scroll to position [59, 0]
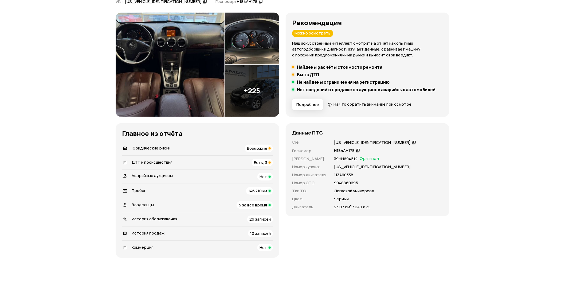
drag, startPoint x: 174, startPoint y: 161, endPoint x: 170, endPoint y: 162, distance: 4.6
click at [174, 161] on div "ДТП и происшествия Есть, 3" at bounding box center [197, 162] width 151 height 7
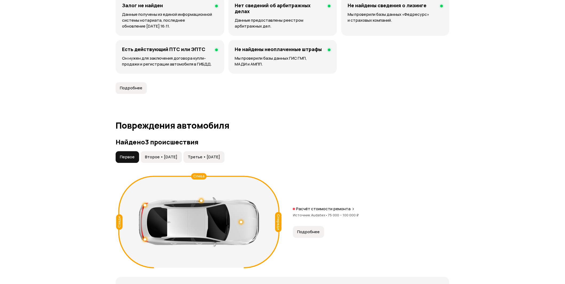
scroll to position [328, 0]
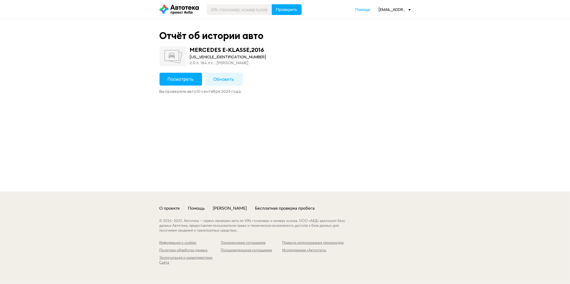
click at [170, 76] on span "Посмотреть" at bounding box center [181, 79] width 26 height 6
